Goal: Task Accomplishment & Management: Complete application form

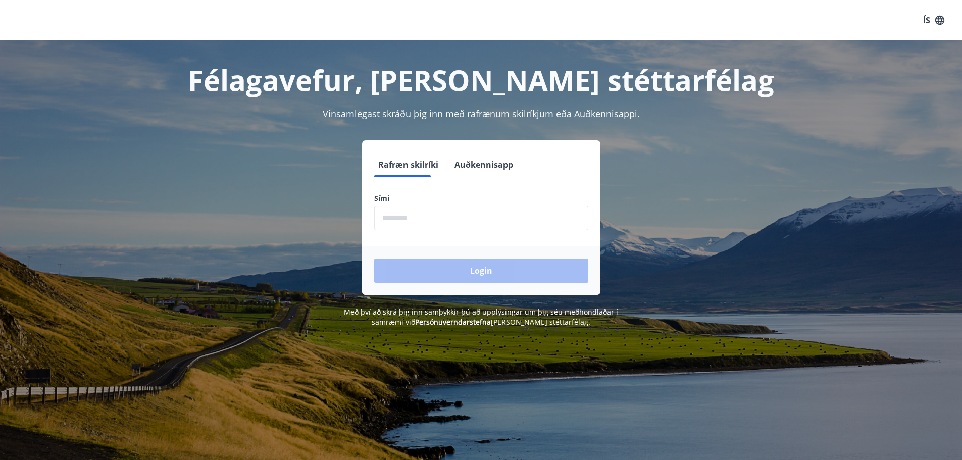
click at [384, 213] on input "phone" at bounding box center [481, 217] width 214 height 25
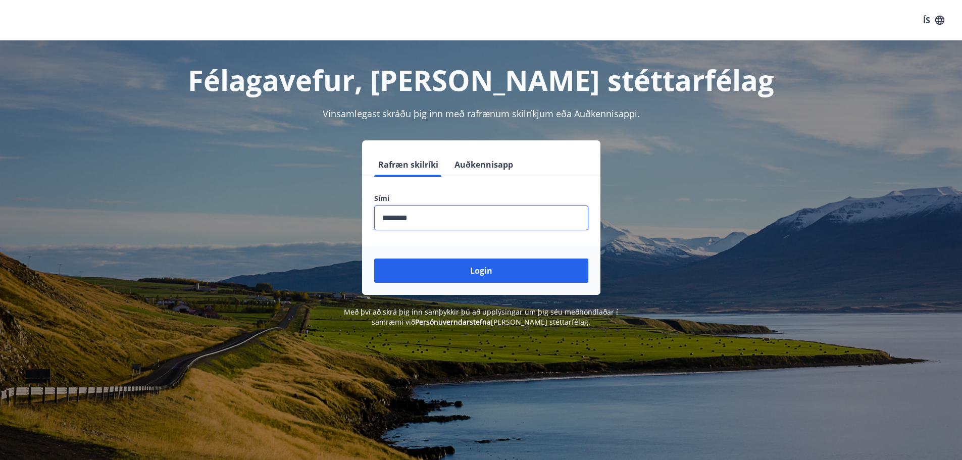
type input "********"
click at [374, 258] on button "Login" at bounding box center [481, 270] width 214 height 24
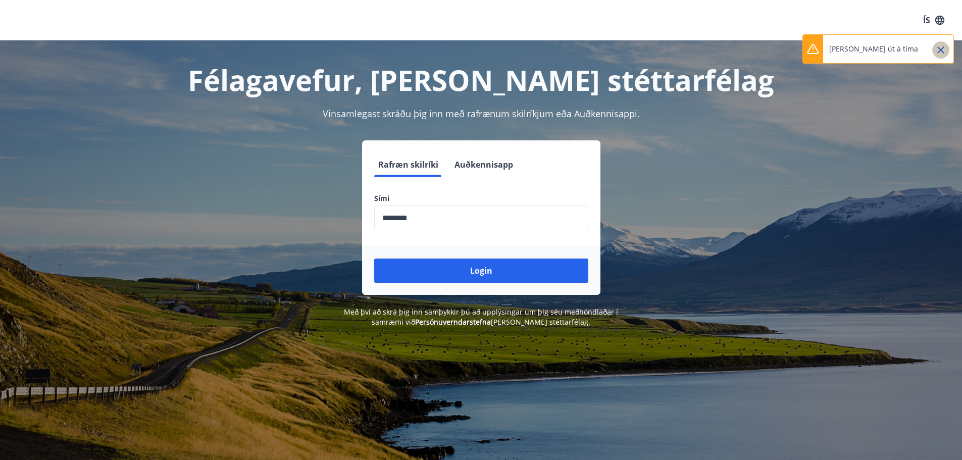
click at [940, 48] on icon "Close" at bounding box center [940, 50] width 12 height 12
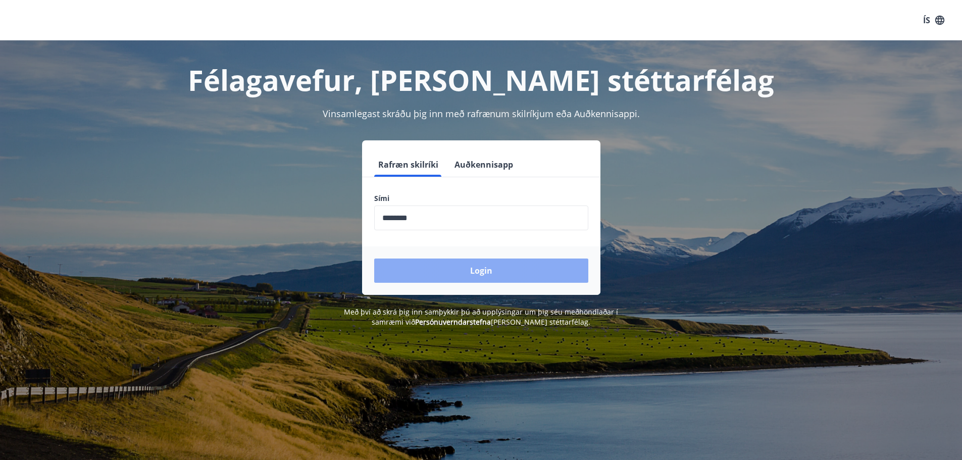
click at [489, 271] on button "Login" at bounding box center [481, 270] width 214 height 24
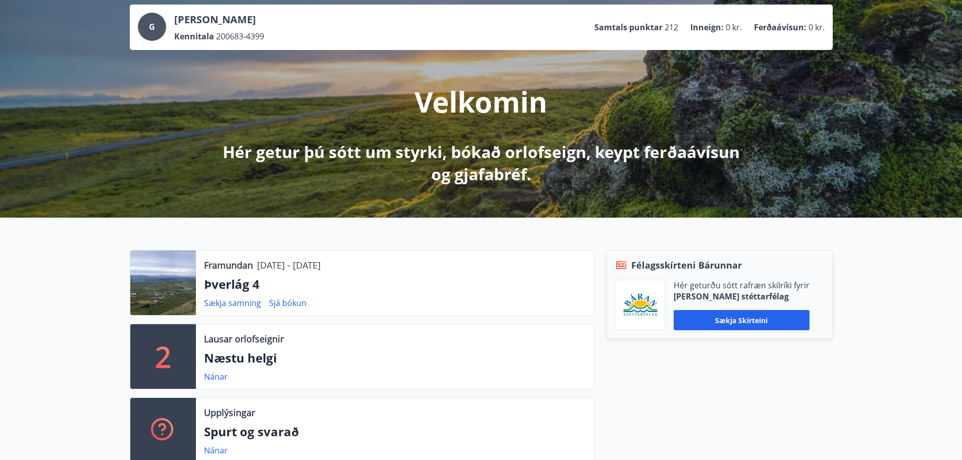
scroll to position [202, 0]
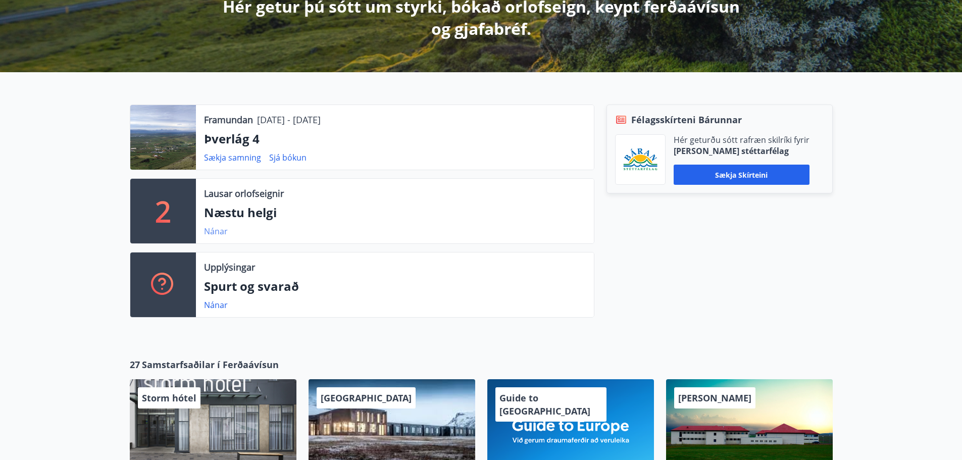
click at [218, 227] on link "Nánar" at bounding box center [216, 231] width 24 height 11
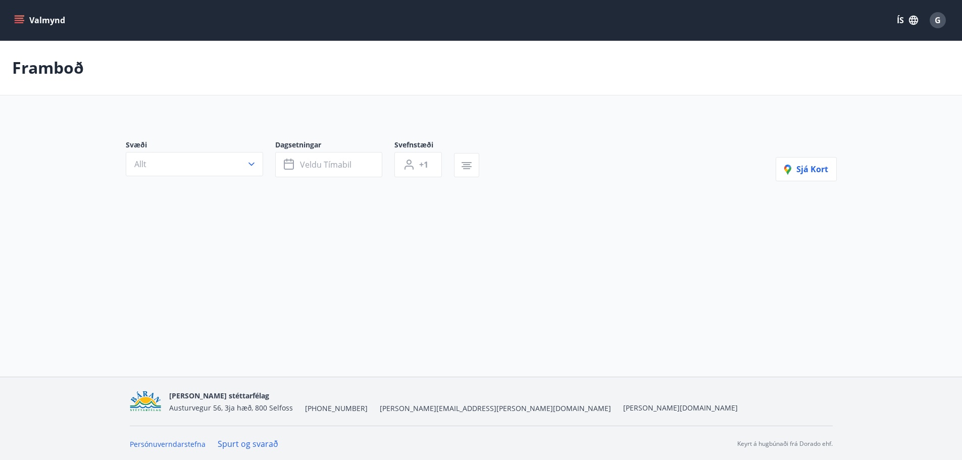
type input "*"
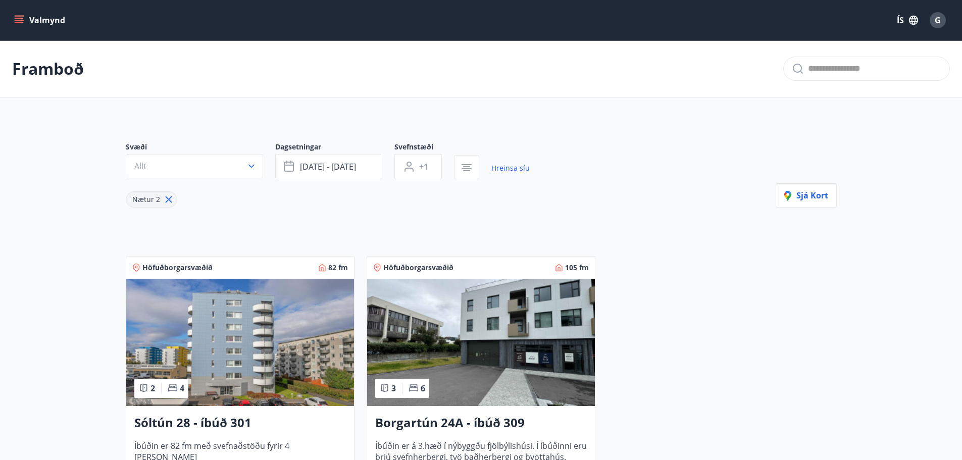
click at [39, 21] on button "Valmynd" at bounding box center [40, 20] width 57 height 18
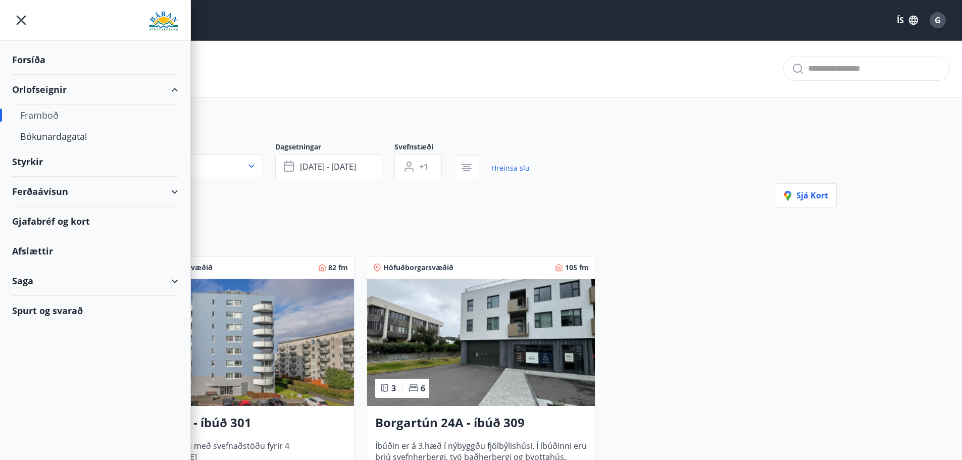
click at [51, 166] on div "Styrkir" at bounding box center [95, 162] width 166 height 30
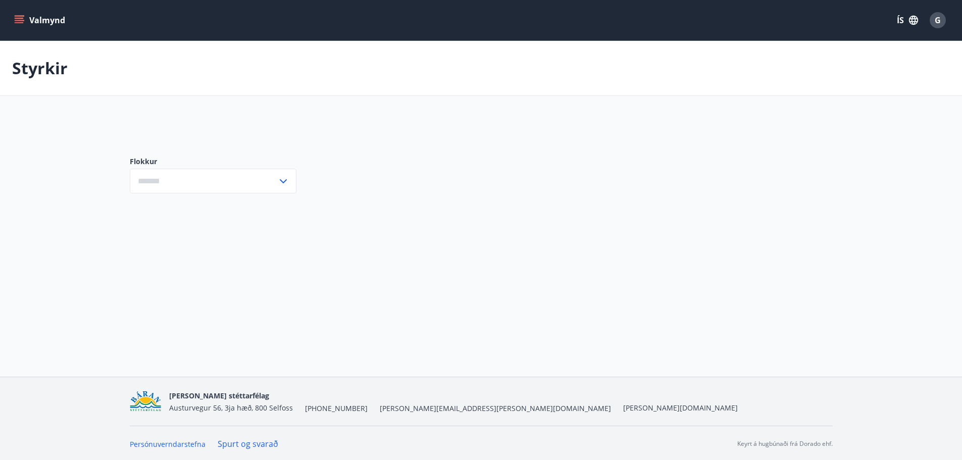
type input "***"
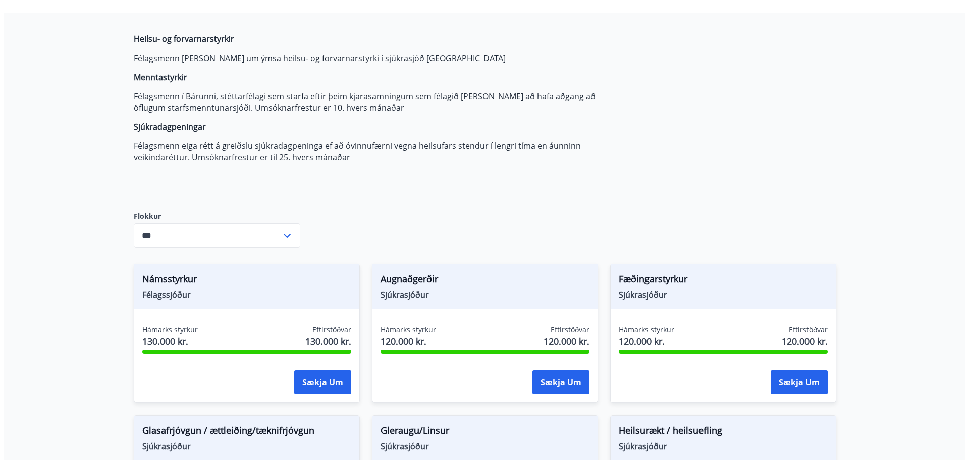
scroll to position [252, 0]
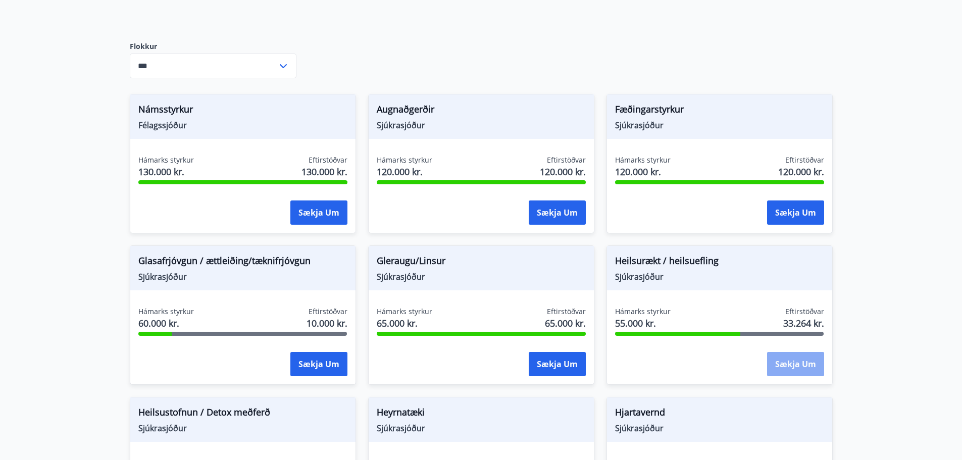
click at [798, 368] on button "Sækja um" at bounding box center [795, 364] width 57 height 24
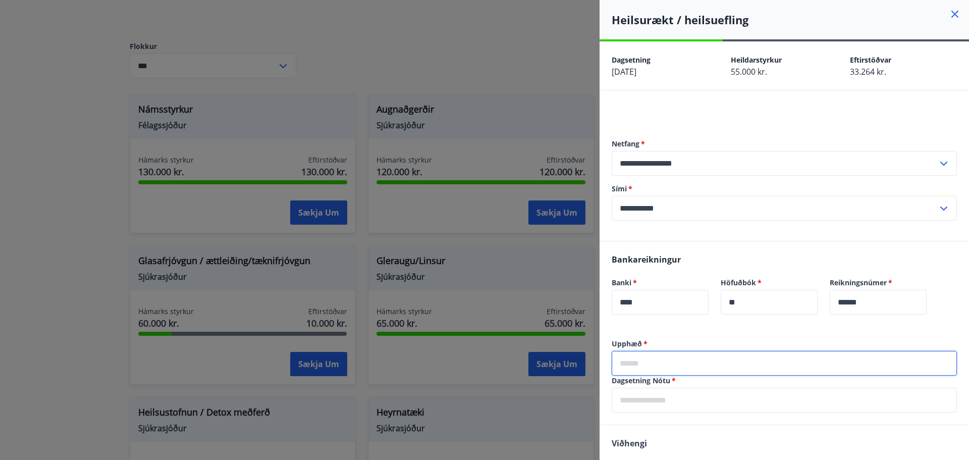
click at [641, 364] on input "text" at bounding box center [784, 363] width 345 height 25
type input "*****"
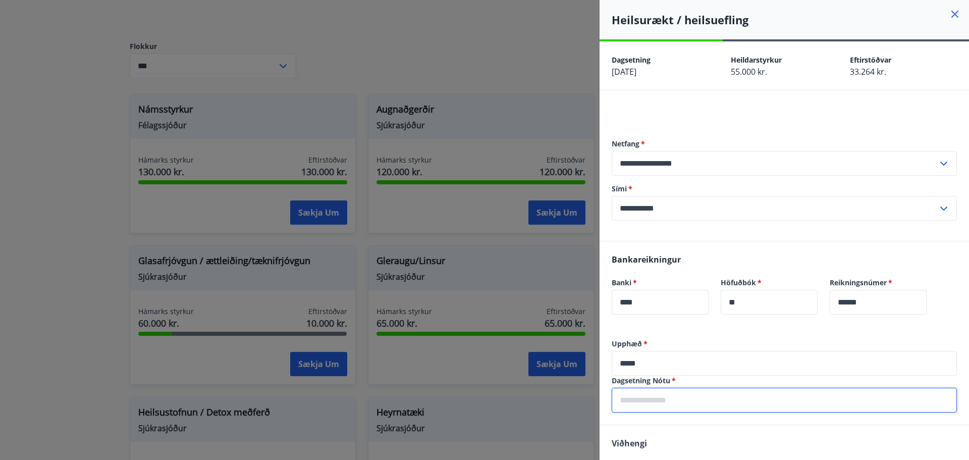
click at [645, 407] on input "text" at bounding box center [784, 400] width 345 height 25
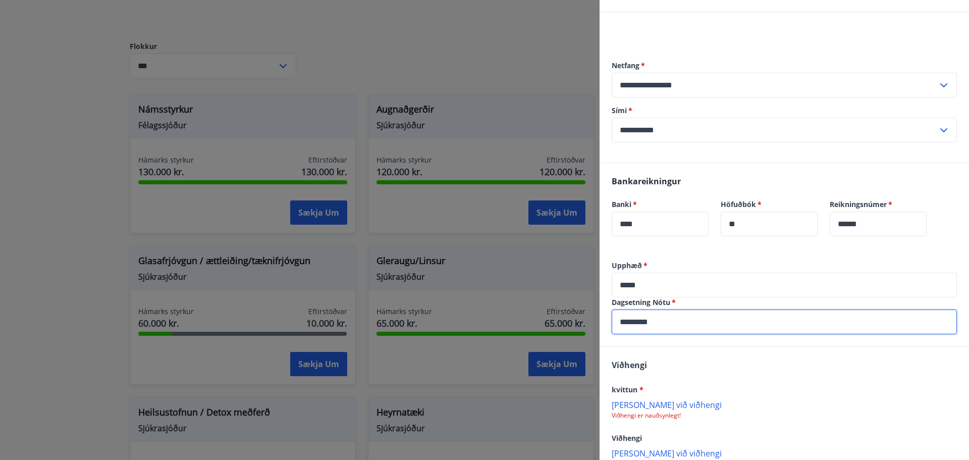
scroll to position [139, 0]
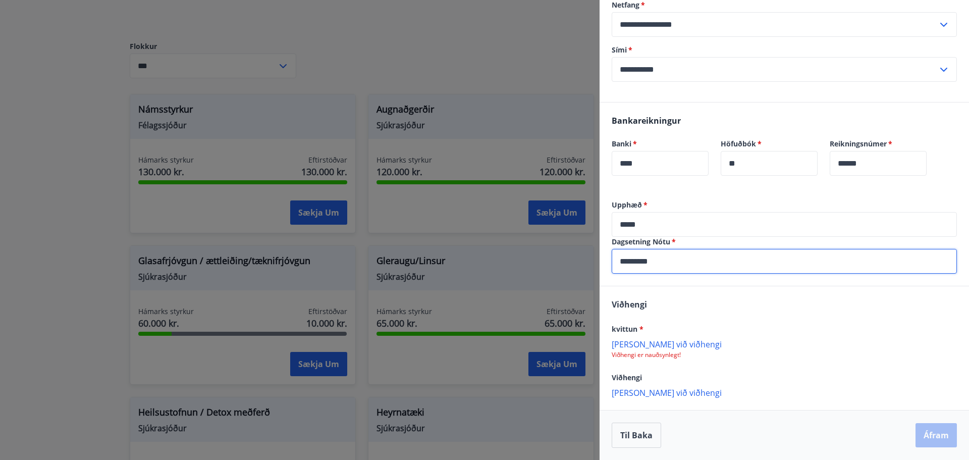
type input "*********"
click at [633, 345] on p "[PERSON_NAME] við viðhengi" at bounding box center [784, 344] width 345 height 10
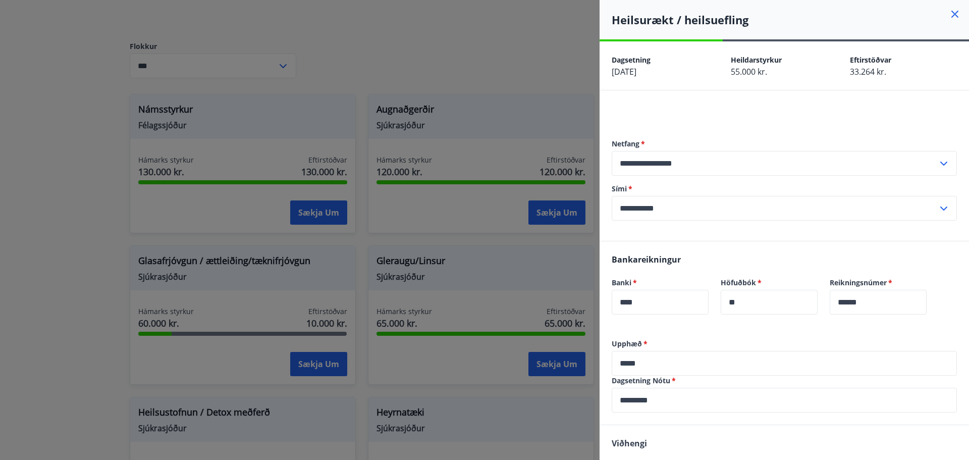
scroll to position [140, 0]
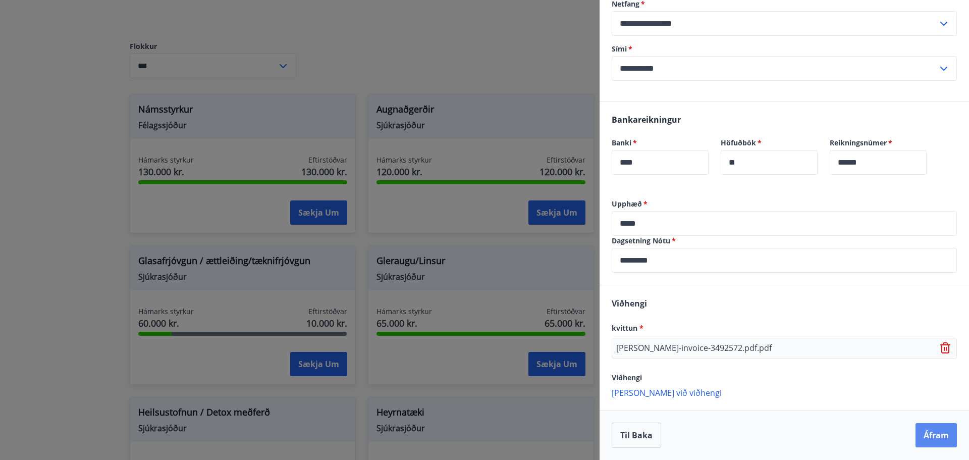
click at [931, 433] on button "Áfram" at bounding box center [936, 435] width 41 height 24
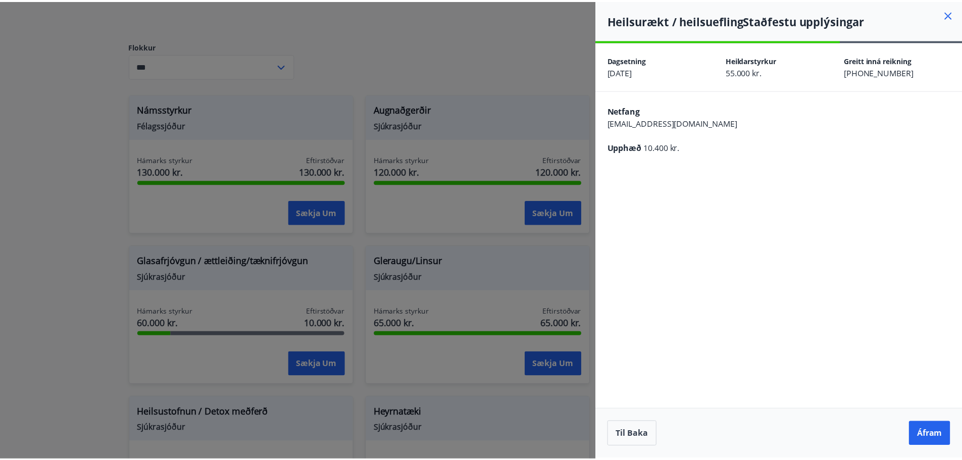
scroll to position [0, 0]
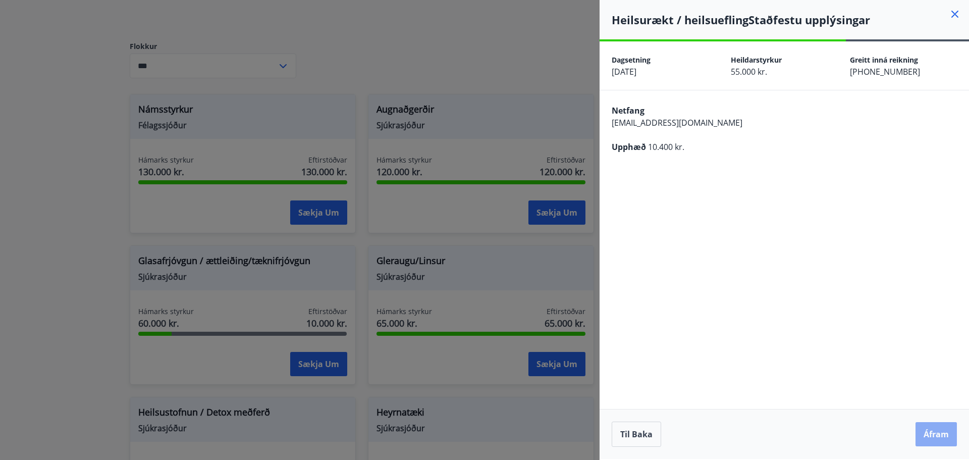
click at [940, 434] on button "Áfram" at bounding box center [936, 434] width 41 height 24
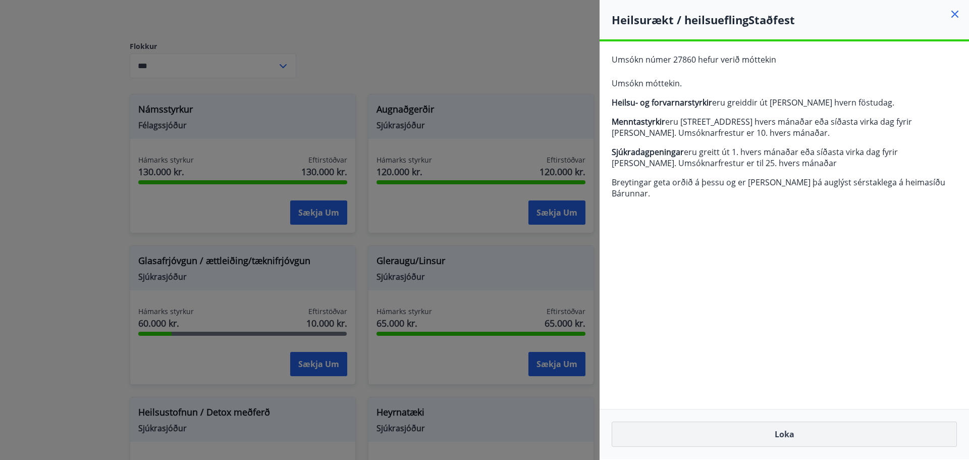
click at [782, 436] on button "Loka" at bounding box center [784, 434] width 345 height 25
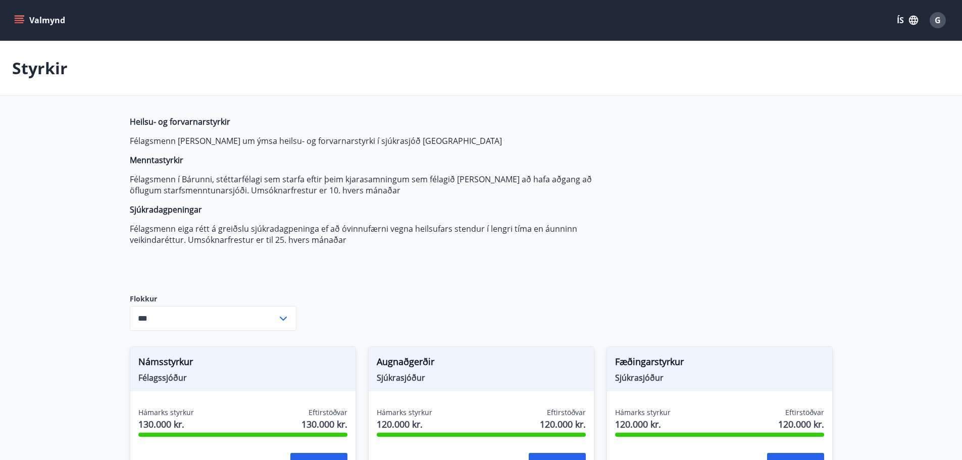
click at [37, 21] on button "Valmynd" at bounding box center [40, 20] width 57 height 18
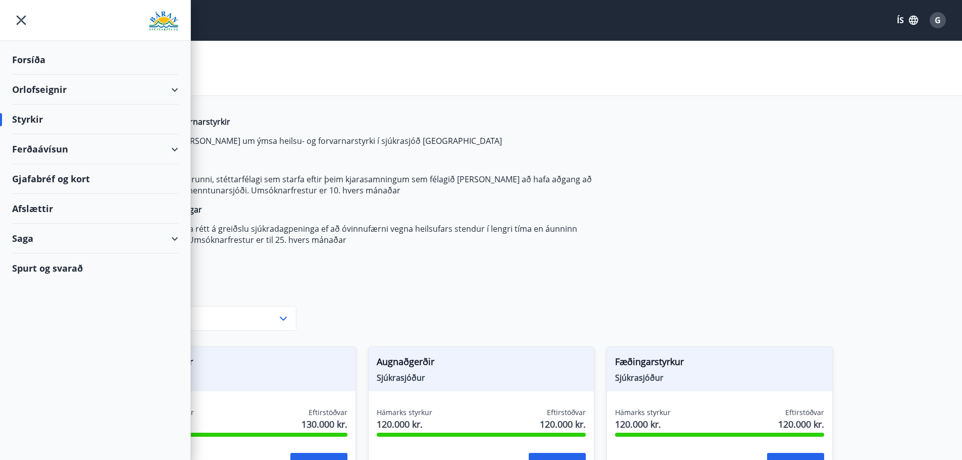
click at [24, 58] on div "Forsíða" at bounding box center [95, 60] width 166 height 30
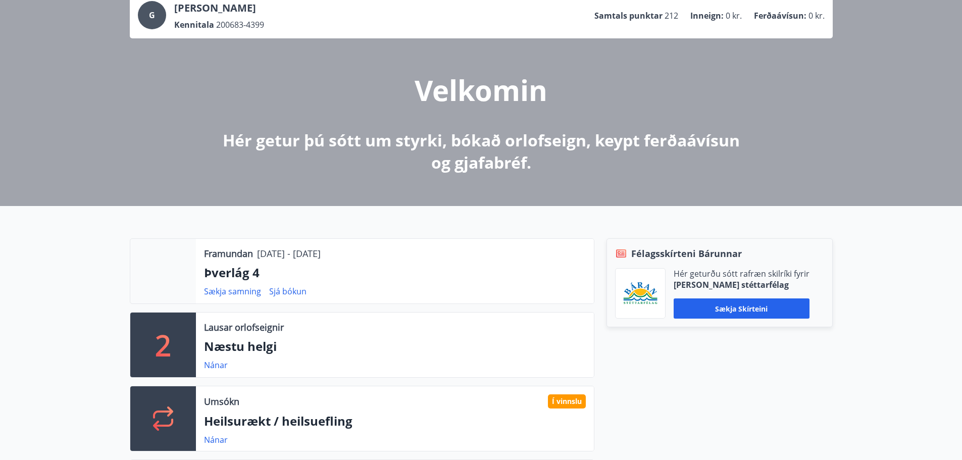
scroll to position [252, 0]
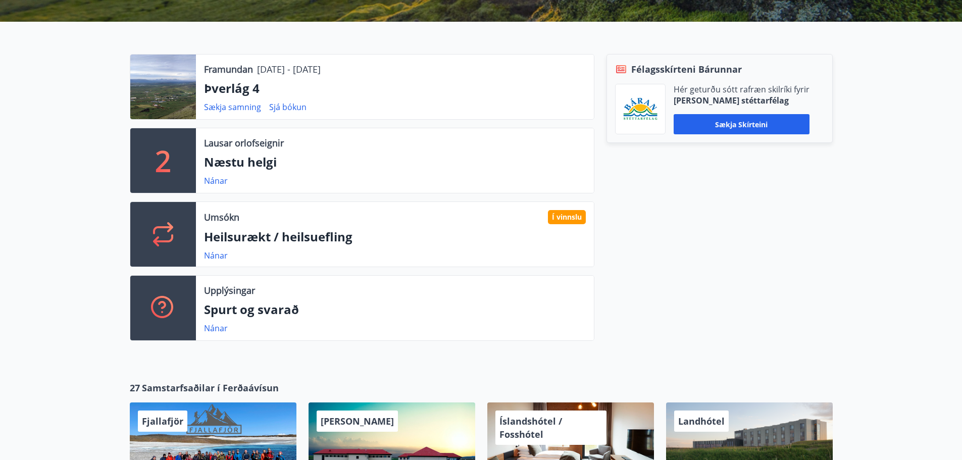
click at [222, 215] on p "Umsókn" at bounding box center [221, 217] width 35 height 13
click at [220, 253] on link "Nánar" at bounding box center [216, 255] width 24 height 11
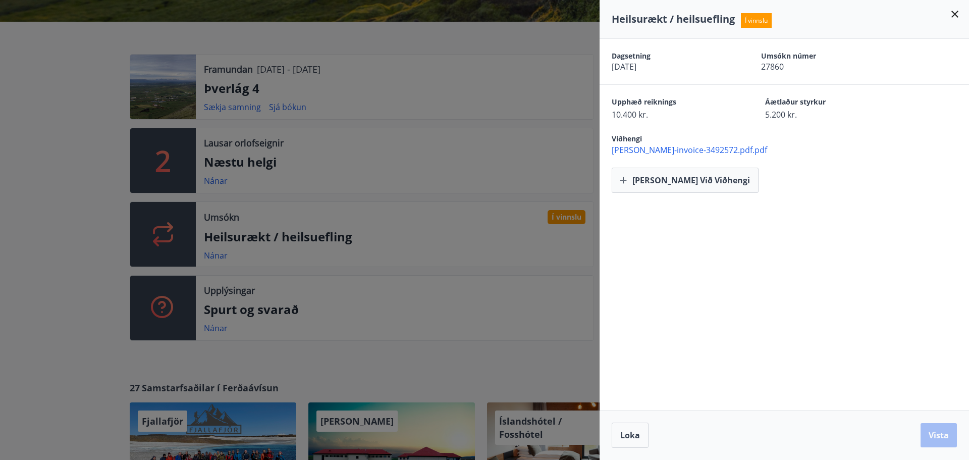
click at [953, 17] on icon at bounding box center [955, 14] width 7 height 7
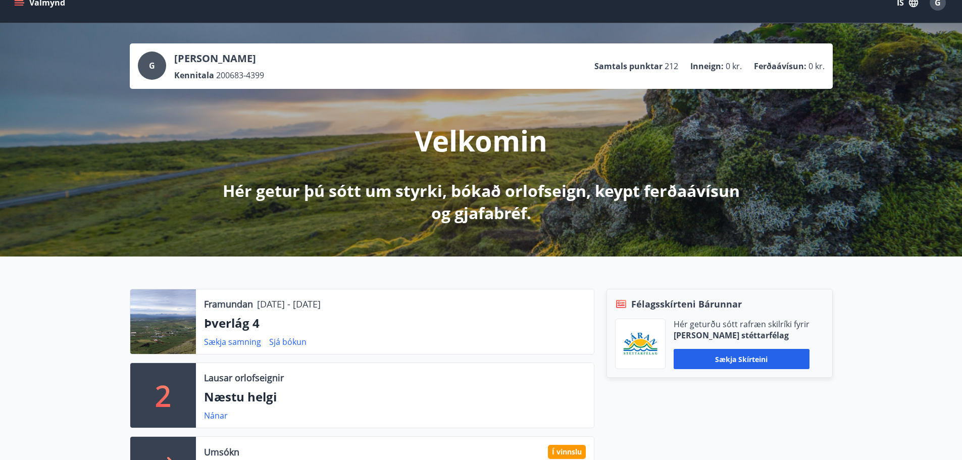
scroll to position [0, 0]
